Goal: Task Accomplishment & Management: Use online tool/utility

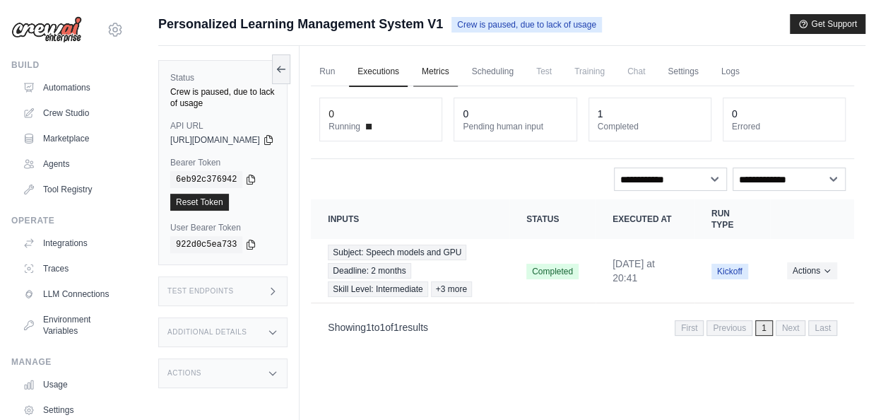
click at [458, 77] on link "Metrics" at bounding box center [435, 72] width 44 height 30
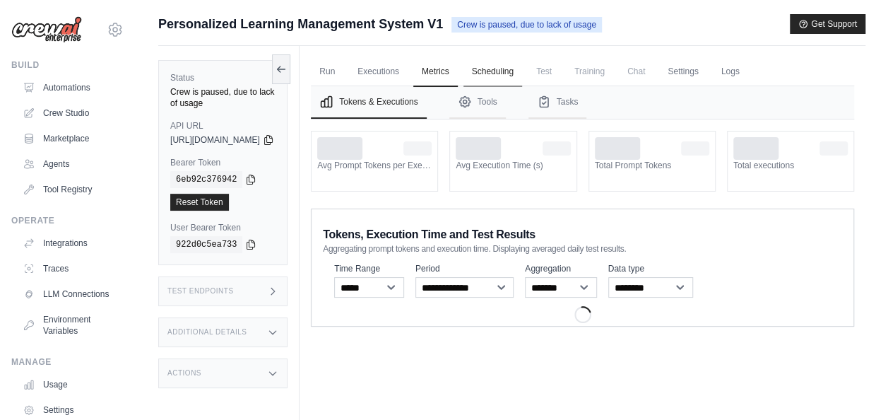
click at [522, 75] on link "Scheduling" at bounding box center [492, 72] width 59 height 30
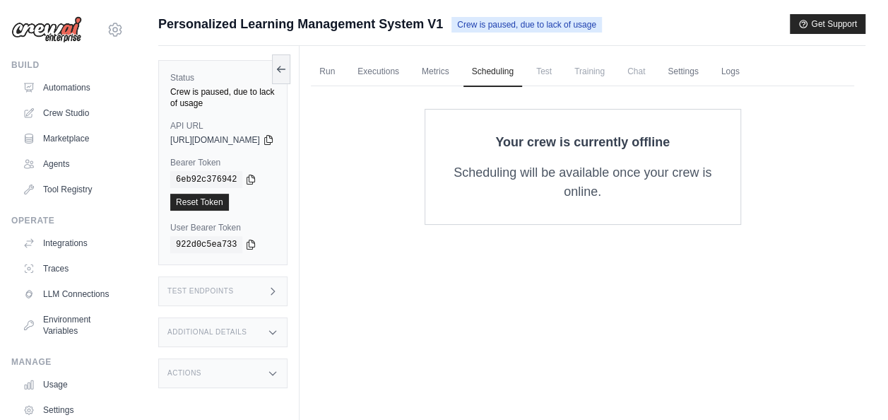
click at [612, 75] on span "Training" at bounding box center [589, 71] width 47 height 28
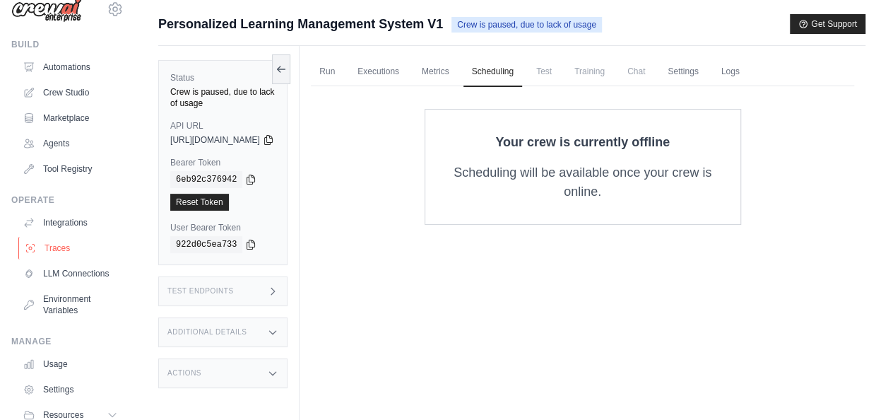
scroll to position [8, 0]
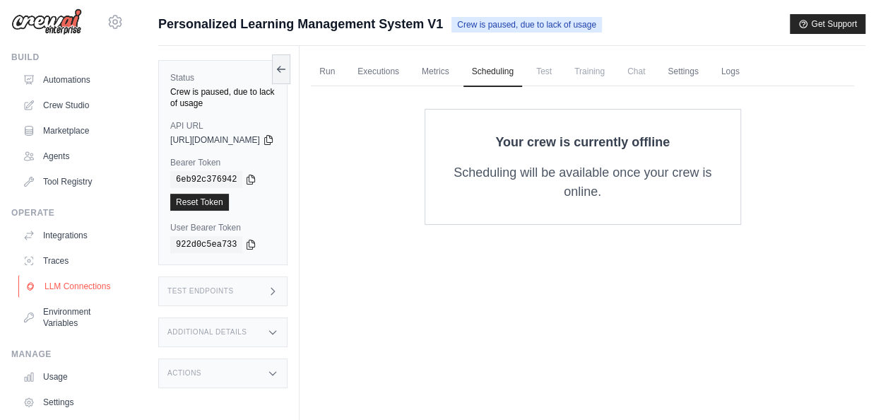
click at [65, 297] on link "LLM Connections" at bounding box center [71, 286] width 107 height 23
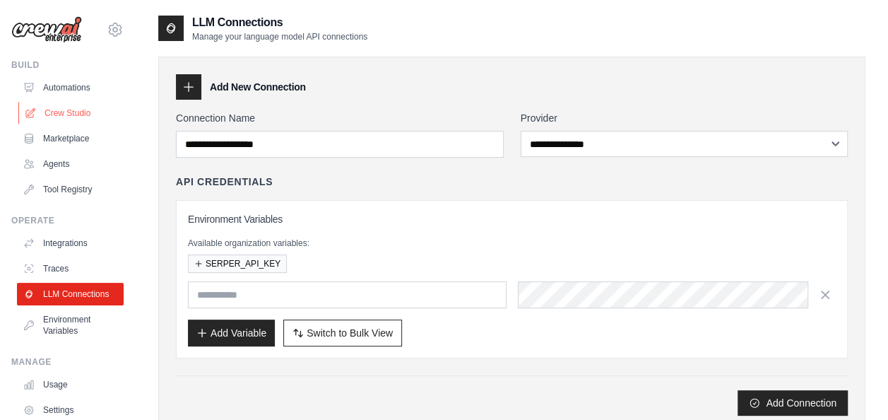
click at [64, 117] on link "Crew Studio" at bounding box center [71, 113] width 107 height 23
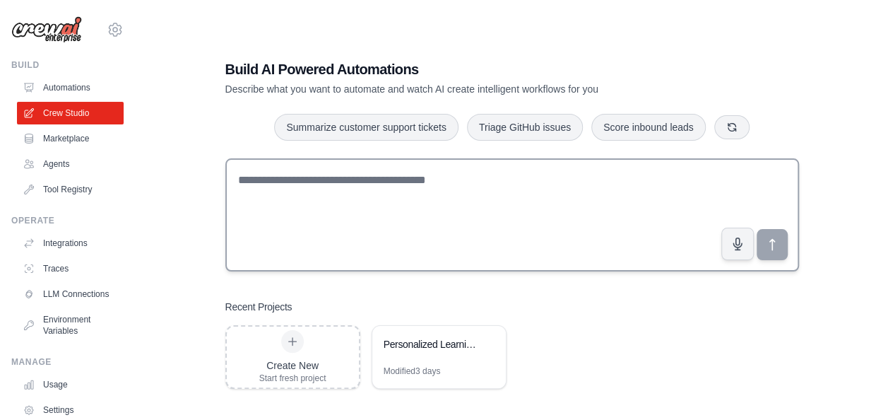
scroll to position [28, 0]
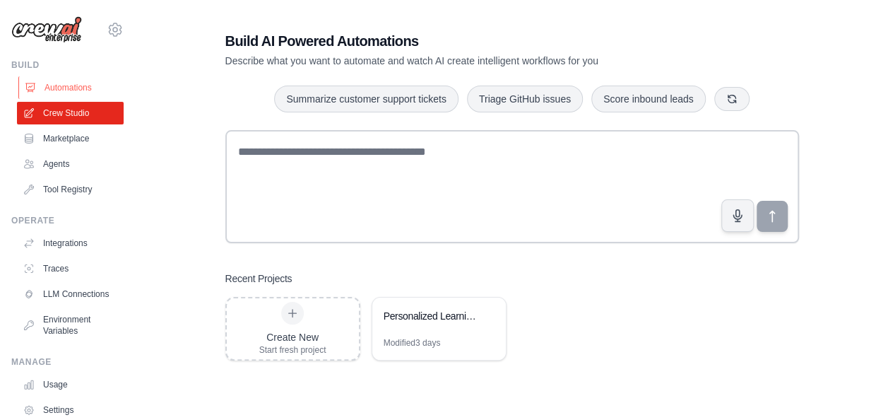
click at [61, 81] on link "Automations" at bounding box center [71, 87] width 107 height 23
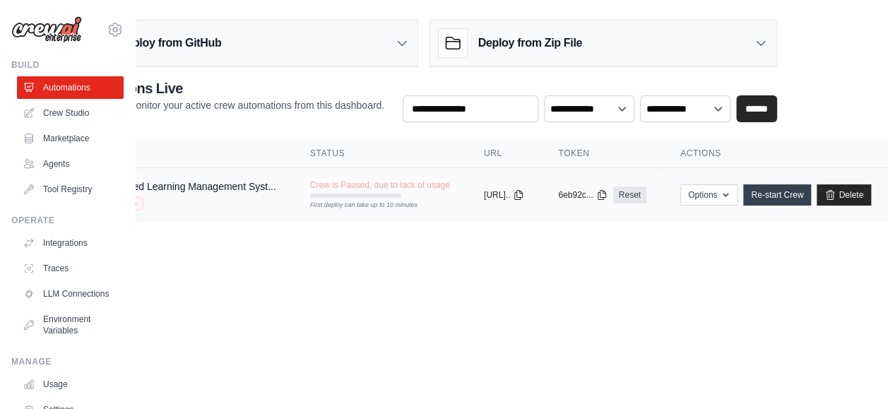
scroll to position [11, 95]
click at [809, 184] on link "Re-start Crew" at bounding box center [777, 194] width 68 height 21
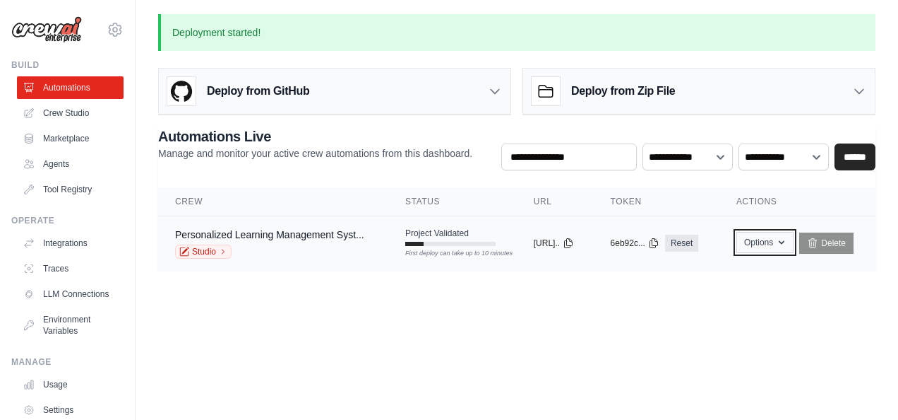
click at [793, 244] on button "Options" at bounding box center [765, 242] width 57 height 21
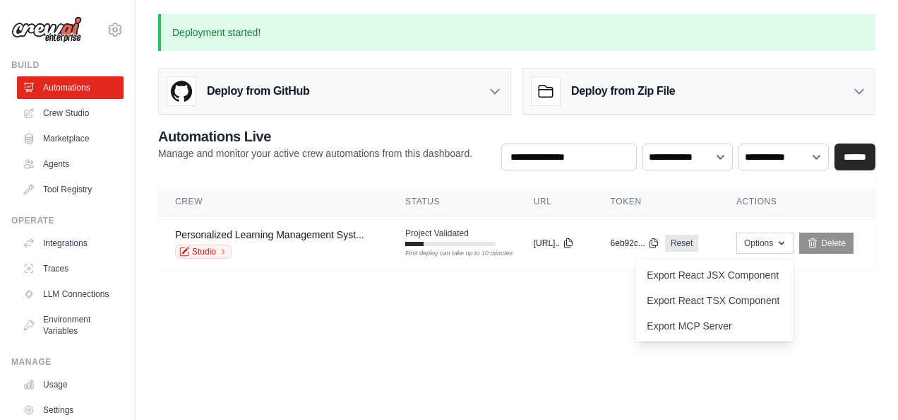
click at [495, 305] on body "[EMAIL_ADDRESS][DOMAIN_NAME] Settings Build Automations Crew Studio" at bounding box center [449, 210] width 898 height 420
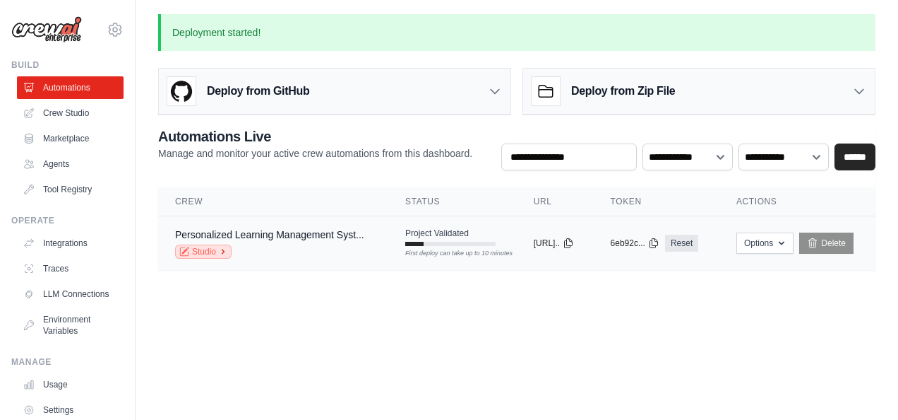
click at [220, 244] on link "Studio" at bounding box center [203, 251] width 57 height 14
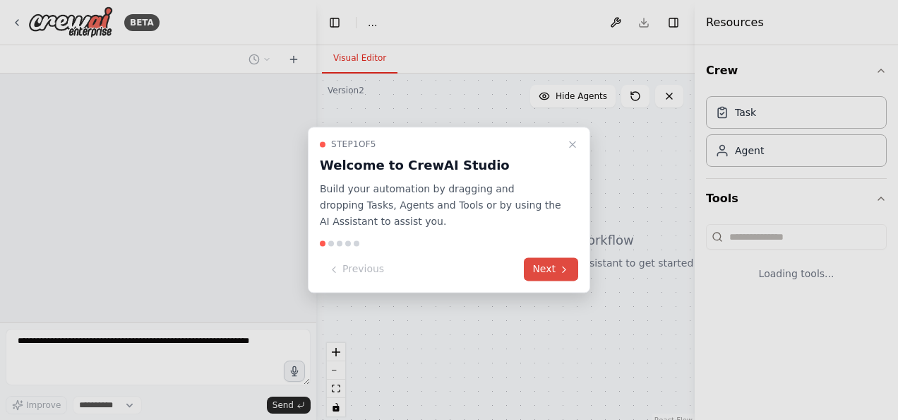
select select "****"
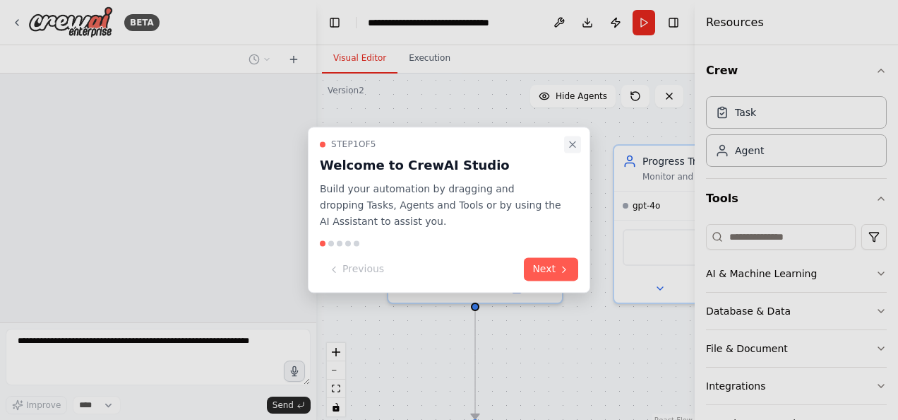
click at [569, 137] on button "Close walkthrough" at bounding box center [572, 144] width 17 height 17
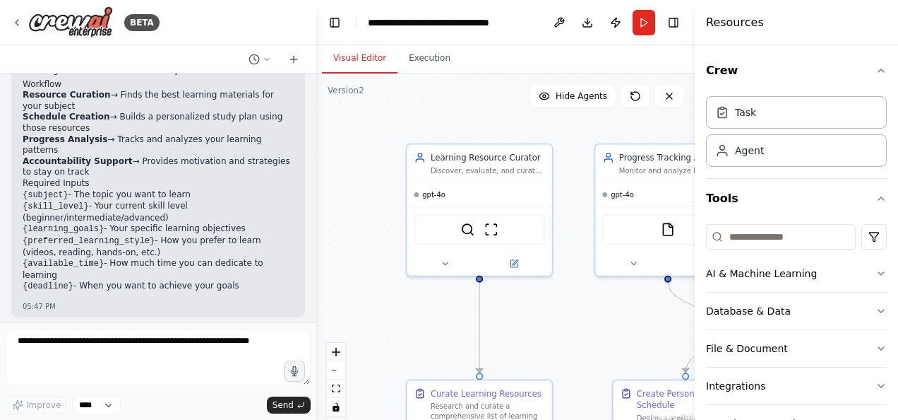
scroll to position [1052, 0]
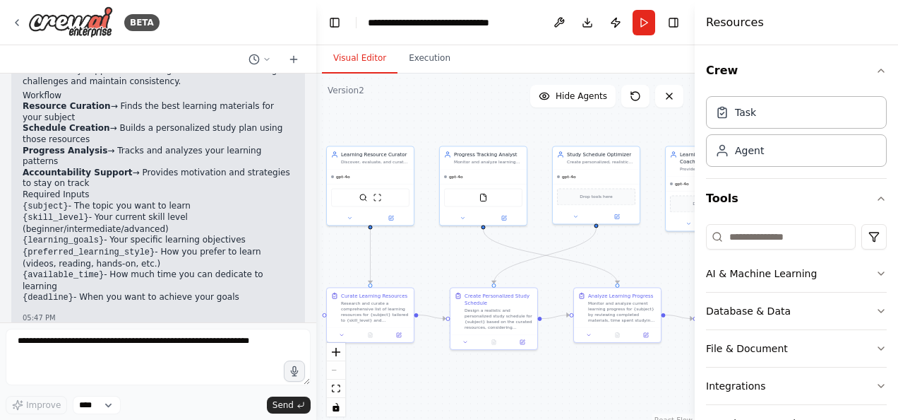
drag, startPoint x: 388, startPoint y: 159, endPoint x: 276, endPoint y: 163, distance: 112.4
click at [276, 163] on div "BETA Build a crew that curates personalized learning resources, tracks your pro…" at bounding box center [449, 210] width 898 height 420
click at [338, 390] on icon "fit view" at bounding box center [336, 388] width 8 height 8
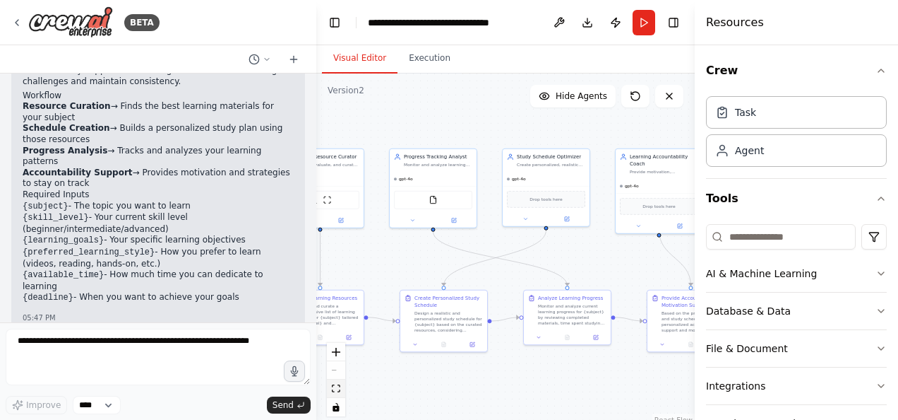
click at [338, 390] on icon "fit view" at bounding box center [336, 388] width 8 height 8
click at [675, 26] on button "Toggle Right Sidebar" at bounding box center [674, 23] width 20 height 20
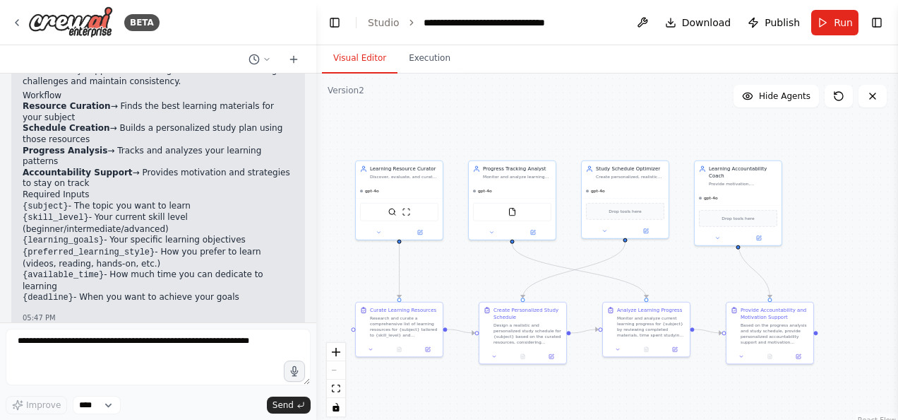
drag, startPoint x: 434, startPoint y: 121, endPoint x: 513, endPoint y: 132, distance: 79.8
click at [513, 132] on div ".deletable-edge-delete-btn { width: 20px; height: 20px; border: 0px solid #ffff…" at bounding box center [607, 249] width 582 height 353
click at [682, 23] on button "Download" at bounding box center [699, 22] width 78 height 25
click at [821, 153] on div ".deletable-edge-delete-btn { width: 20px; height: 20px; border: 0px solid #ffff…" at bounding box center [607, 249] width 582 height 353
click at [651, 23] on button at bounding box center [642, 22] width 23 height 25
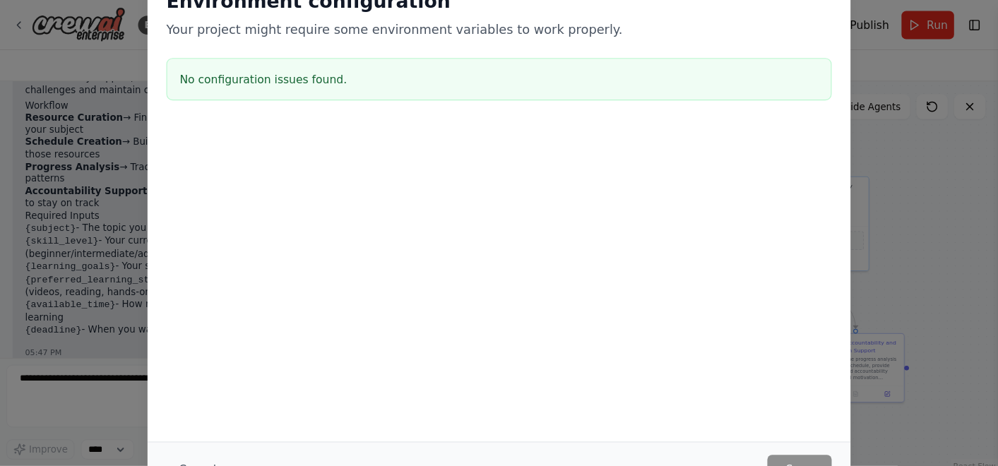
scroll to position [1007, 0]
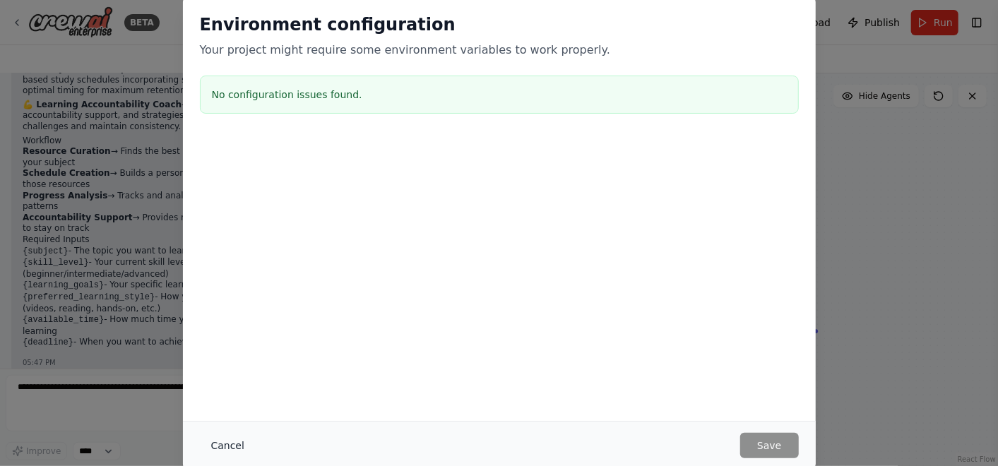
click at [224, 419] on button "Cancel" at bounding box center [228, 445] width 56 height 25
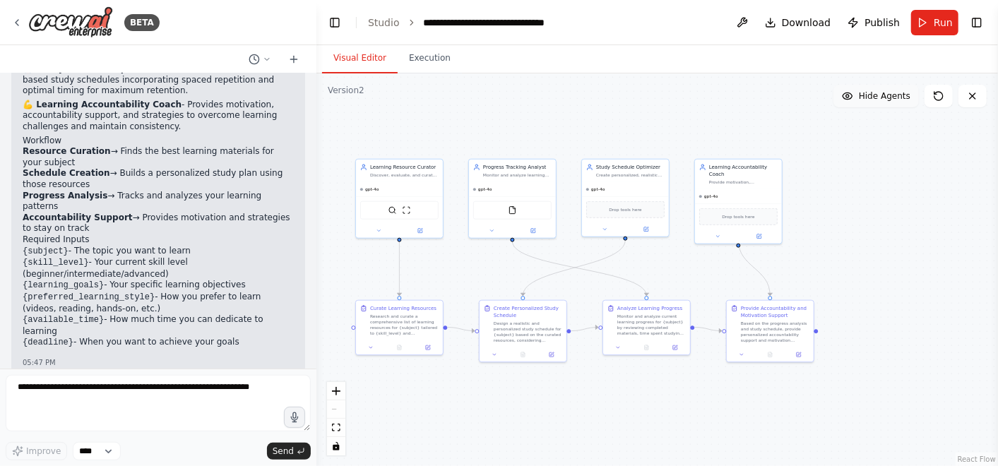
click at [896, 97] on span "Hide Agents" at bounding box center [885, 95] width 52 height 11
click at [896, 97] on span "Show Agents" at bounding box center [882, 95] width 55 height 11
click at [896, 97] on span "Hide Agents" at bounding box center [885, 95] width 52 height 11
click at [896, 97] on span "Show Agents" at bounding box center [882, 95] width 55 height 11
click at [896, 97] on span "Hide Agents" at bounding box center [885, 95] width 52 height 11
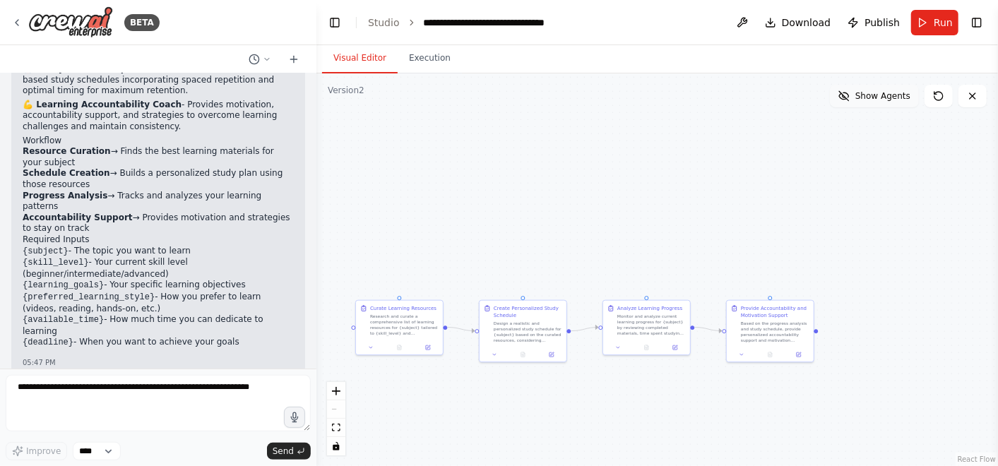
click at [889, 91] on span "Show Agents" at bounding box center [882, 95] width 55 height 11
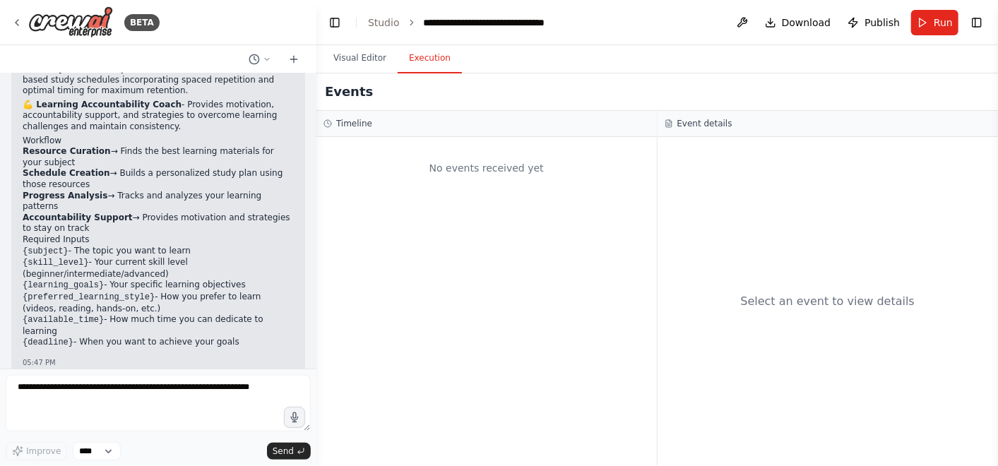
click at [430, 57] on button "Execution" at bounding box center [430, 59] width 64 height 30
click at [100, 419] on select "****" at bounding box center [97, 451] width 48 height 18
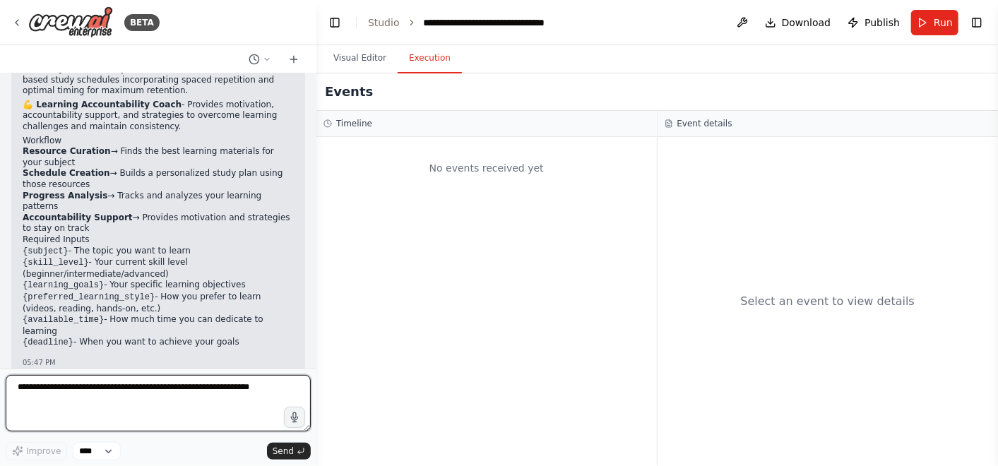
click at [137, 391] on textarea at bounding box center [158, 403] width 305 height 57
